Goal: Task Accomplishment & Management: Complete application form

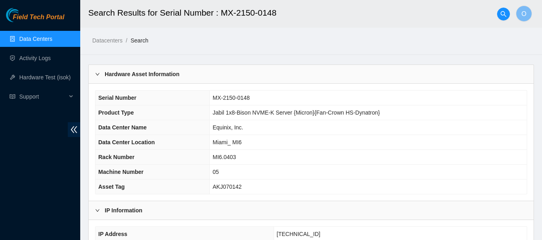
click at [45, 40] on link "Data Centers" at bounding box center [35, 39] width 33 height 6
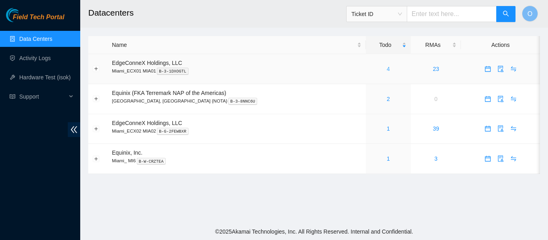
click at [386, 72] on link "4" at bounding box center [387, 69] width 3 height 6
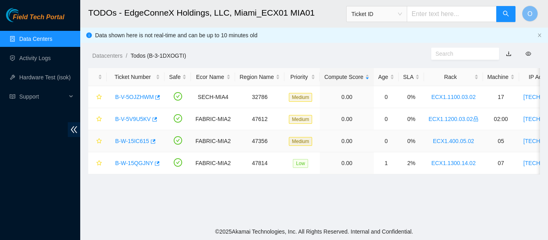
click at [137, 138] on link "B-W-15IC615" at bounding box center [132, 141] width 34 height 6
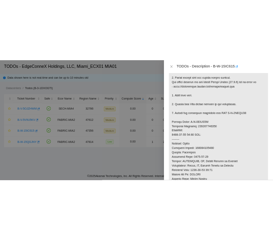
scroll to position [315, 0]
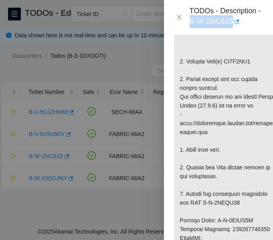
drag, startPoint x: 190, startPoint y: 18, endPoint x: 233, endPoint y: 20, distance: 42.9
click at [233, 20] on div "TODOs - Description - B-W-15IC615" at bounding box center [227, 17] width 74 height 22
copy div "B-W-15IC615"
click at [243, 71] on p at bounding box center [228, 211] width 108 height 568
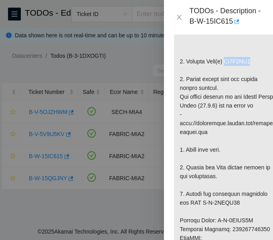
copy p "ZC1B3CH6"
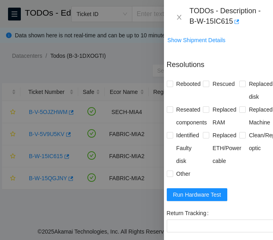
scroll to position [930, 7]
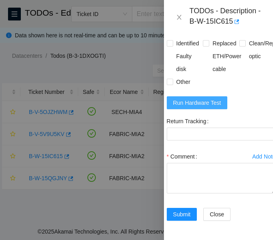
click at [195, 98] on span "Run Hardware Test" at bounding box center [197, 102] width 48 height 9
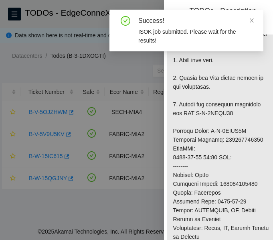
scroll to position [404, 7]
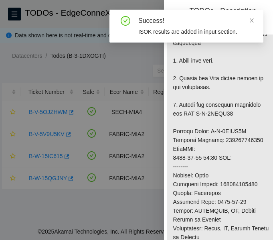
click at [240, 157] on p at bounding box center [221, 122] width 108 height 568
copy p "463470052386"
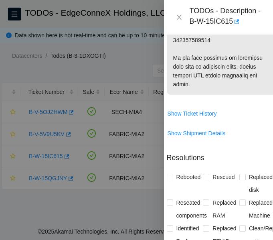
scroll to position [716, 7]
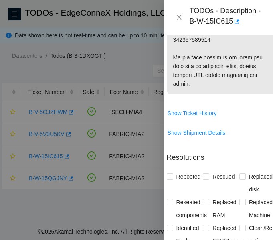
copy p "463470052397"
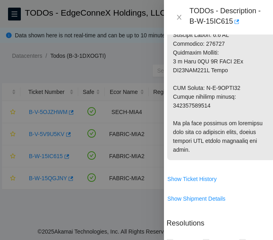
drag, startPoint x: 205, startPoint y: 105, endPoint x: 244, endPoint y: 107, distance: 39.3
copy p "B-V-5VAIL42"
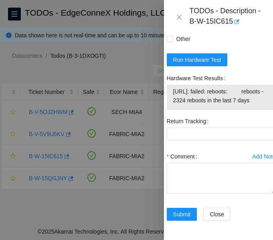
scroll to position [981, 7]
drag, startPoint x: 172, startPoint y: 70, endPoint x: 237, endPoint y: 91, distance: 68.3
click at [237, 91] on div "[URL]: failed: reboots: reboots - 2324 reboots in the last 7 days" at bounding box center [221, 97] width 109 height 25
copy tbody "[URL]: failed: reboots: reboots - 2324 reboots in the last 7 days"
click at [186, 210] on span "Submit" at bounding box center [182, 214] width 18 height 9
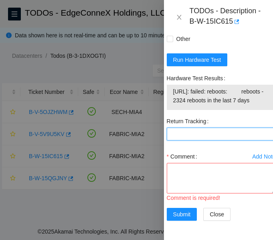
click at [216, 127] on Tracking "Return Tracking" at bounding box center [221, 133] width 109 height 13
paste Tracking "463470052397"
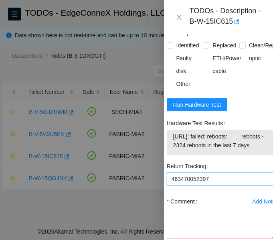
scroll to position [845, 7]
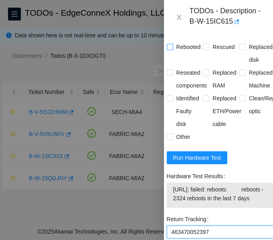
type Tracking "463470052397"
click at [171, 49] on input "Rebooted" at bounding box center [170, 47] width 6 height 6
checkbox input "true"
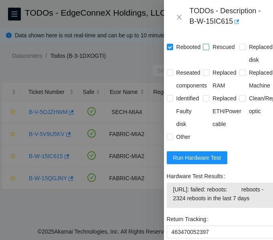
click at [203, 49] on input "Rescued" at bounding box center [206, 47] width 6 height 6
checkbox input "true"
click at [239, 49] on input "Replaced disk" at bounding box center [242, 47] width 6 height 6
checkbox input "true"
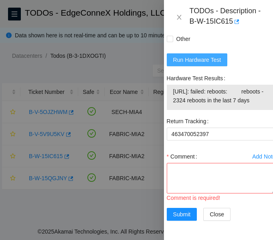
click at [206, 55] on span "Run Hardware Test" at bounding box center [197, 59] width 48 height 9
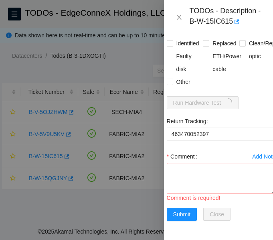
scroll to position [930, 7]
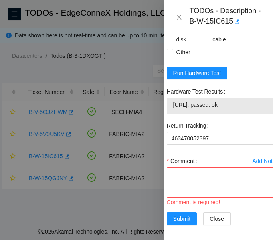
drag, startPoint x: 240, startPoint y: 122, endPoint x: 170, endPoint y: 120, distance: 69.8
click at [170, 114] on div "[URL]: passed: ok" at bounding box center [221, 106] width 109 height 16
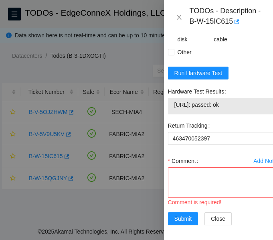
copy tbody "[URL]: passed: ok"
click at [170, 114] on div "[URL]: passed: ok" at bounding box center [222, 106] width 109 height 16
click at [219, 198] on textarea "Comment" at bounding box center [222, 182] width 109 height 30
paste textarea "-Verified ticket is safe to work on: YES -NOCC Authorized: YES -Located server …"
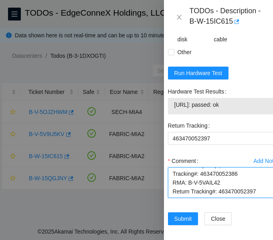
scroll to position [964, 6]
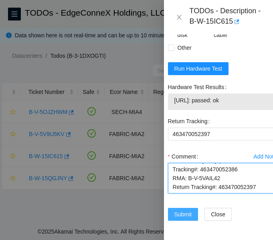
type textarea "-Verified ticket is safe to work on: YES -NOCC Authorized: YES -Located server …"
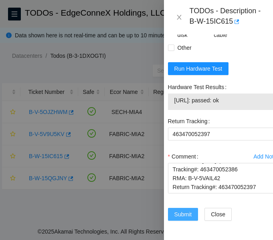
click at [180, 208] on button "Submit" at bounding box center [183, 214] width 30 height 13
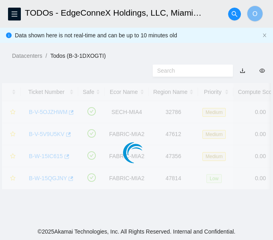
scroll to position [269, 6]
